Goal: Check status: Check status

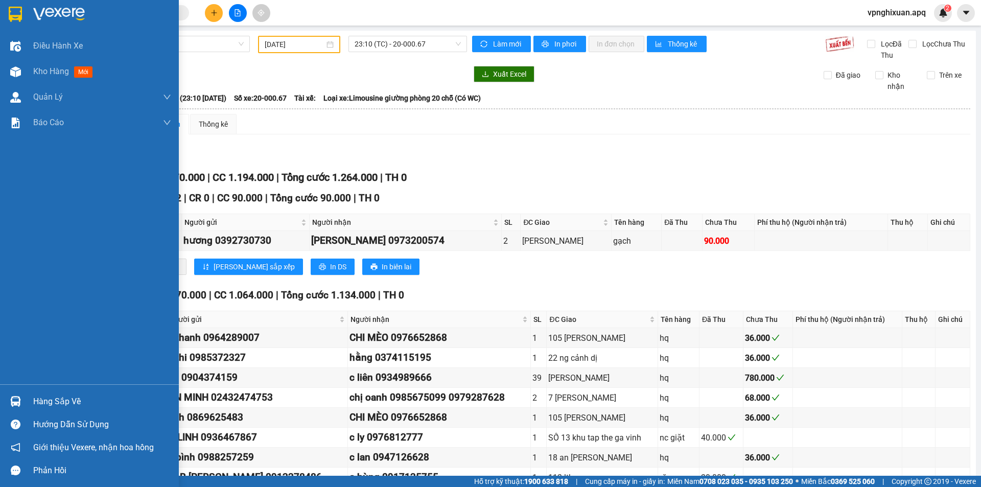
click at [68, 401] on div "Hàng sắp về" at bounding box center [102, 401] width 138 height 15
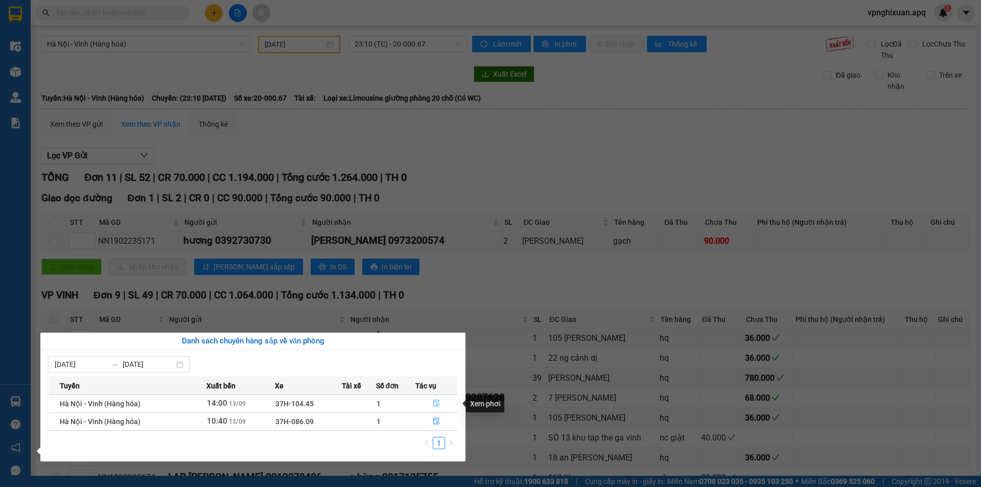
click at [438, 402] on icon "file-done" at bounding box center [436, 403] width 7 height 7
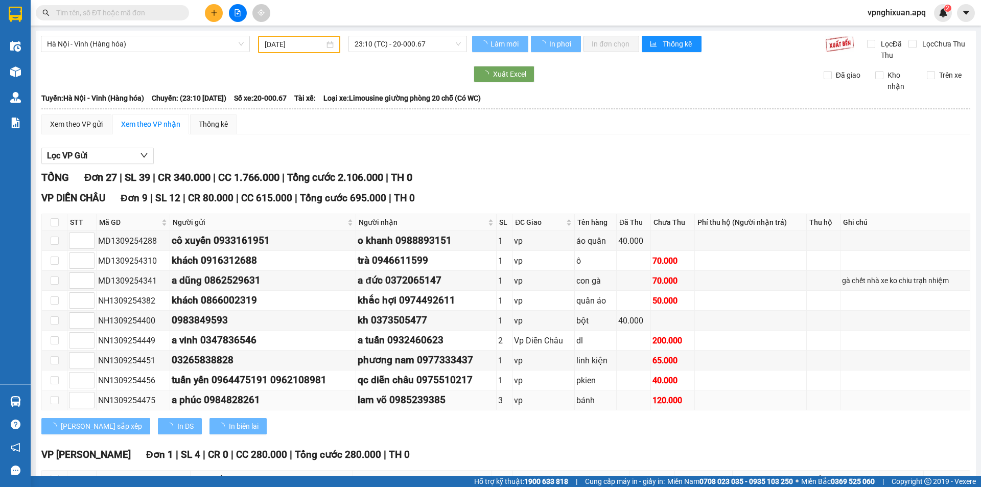
type input "[DATE]"
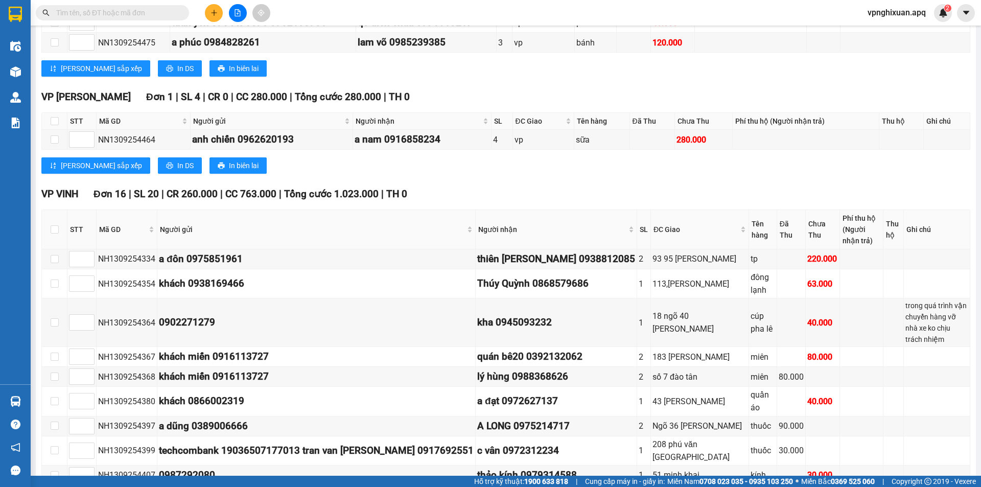
scroll to position [663, 0]
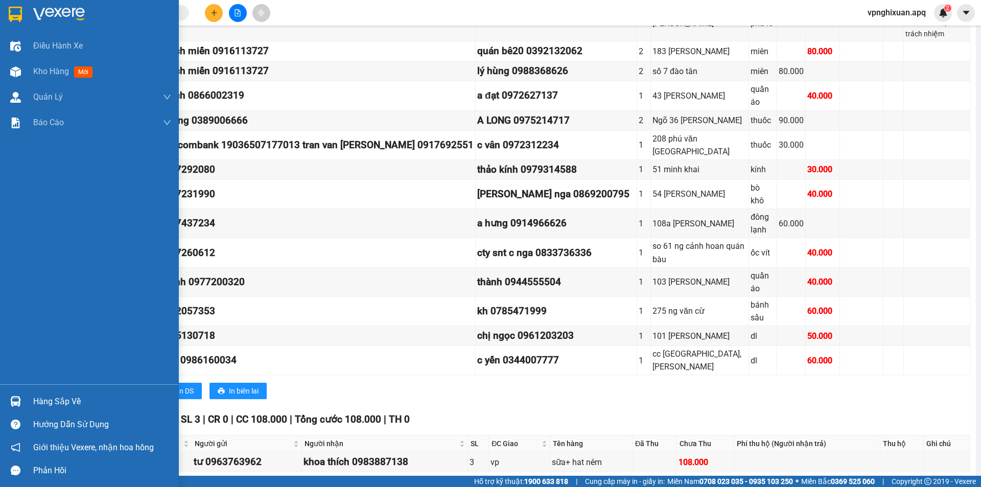
click at [41, 398] on div "Hàng sắp về" at bounding box center [102, 401] width 138 height 15
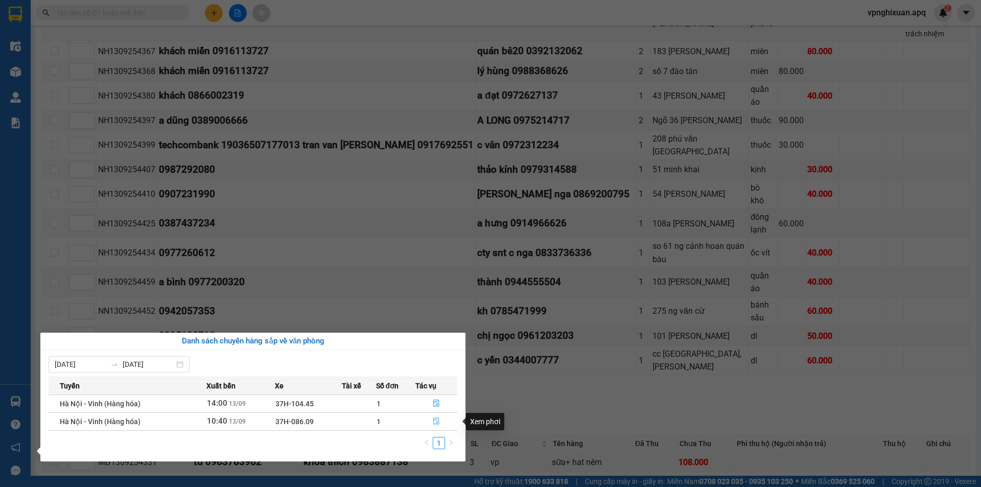
click at [437, 425] on icon "file-done" at bounding box center [436, 420] width 7 height 7
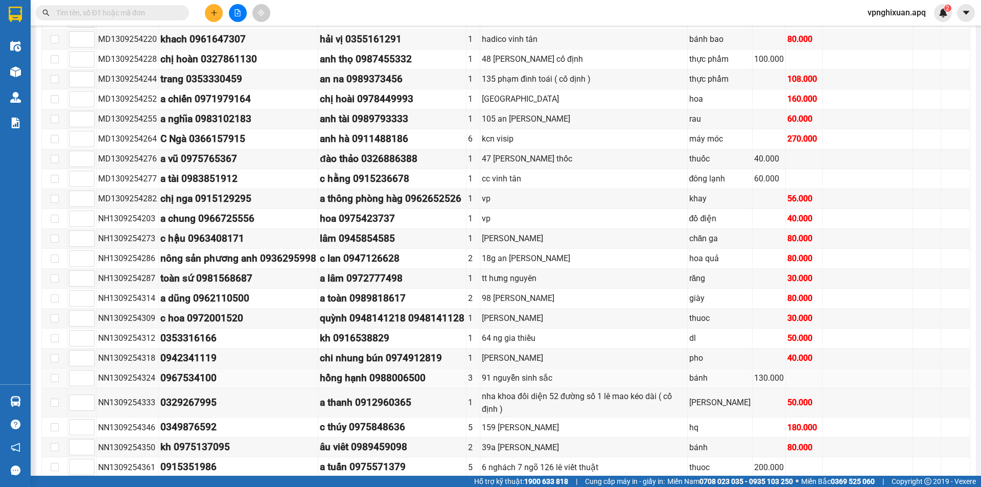
scroll to position [853, 0]
